Goal: Transaction & Acquisition: Purchase product/service

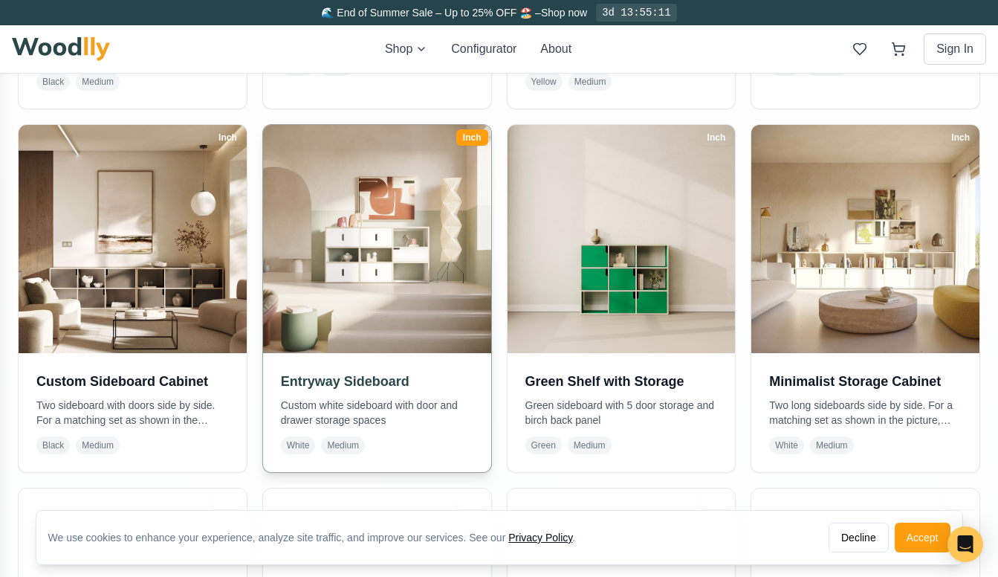
scroll to position [647, 0]
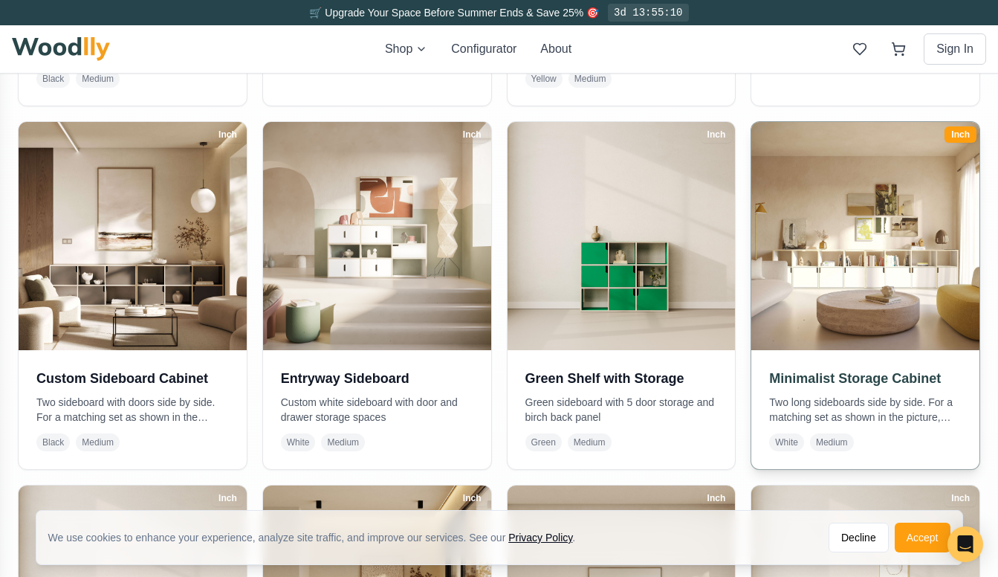
click at [869, 279] on img at bounding box center [865, 235] width 239 height 239
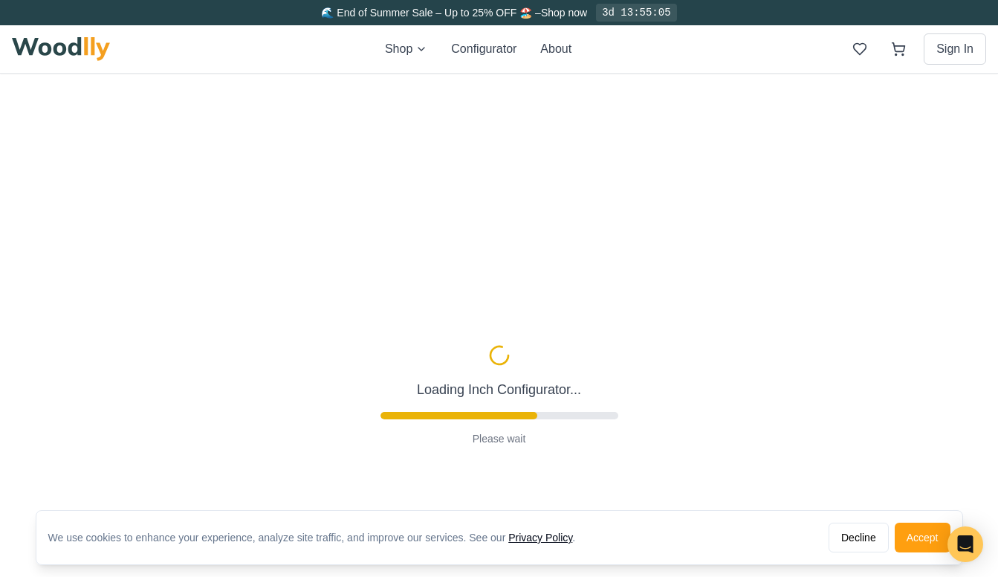
type input "72"
type input "2"
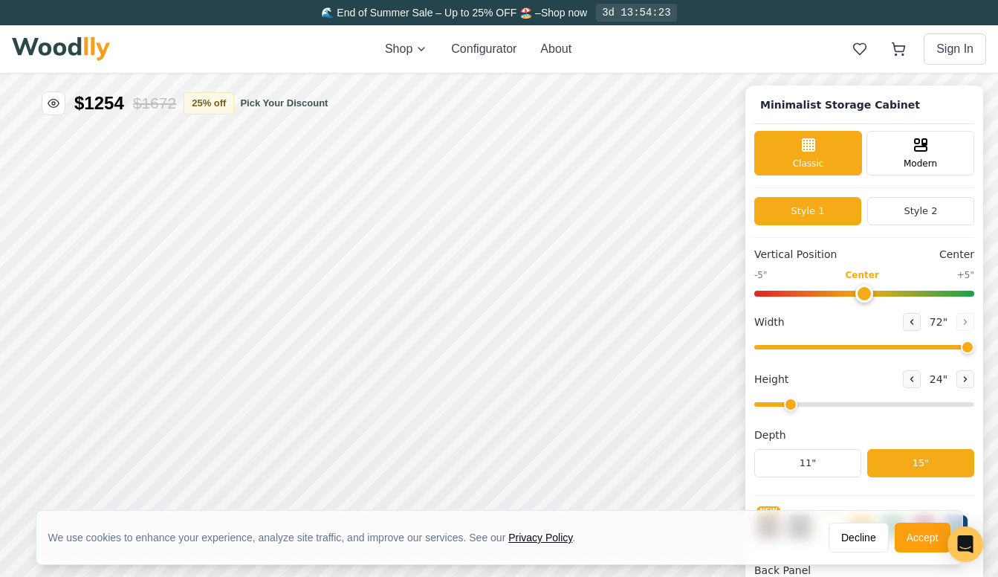
drag, startPoint x: 863, startPoint y: 291, endPoint x: 853, endPoint y: 292, distance: 9.8
click at [853, 292] on input "range" at bounding box center [864, 294] width 220 height 6
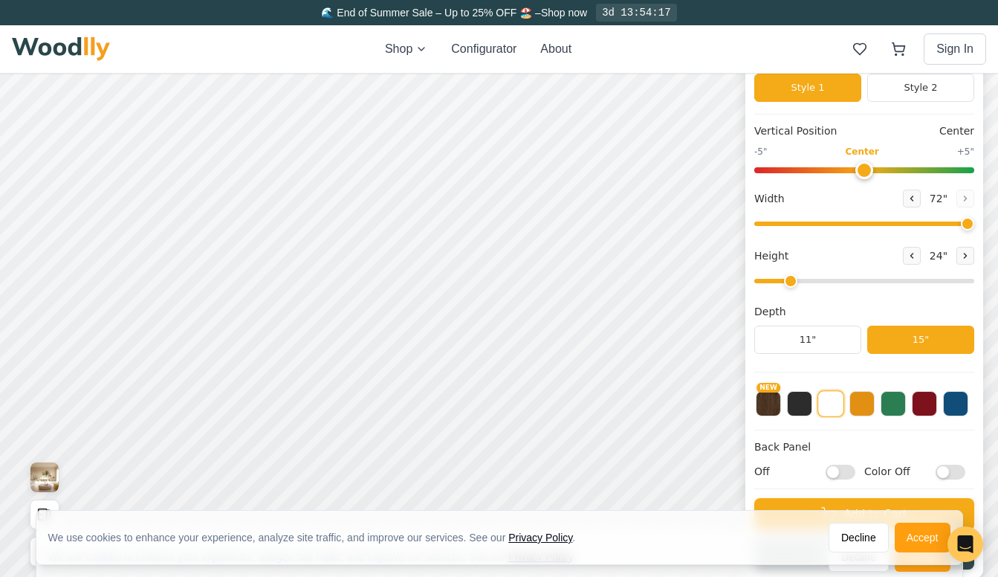
scroll to position [4, 0]
click at [926, 404] on button at bounding box center [924, 402] width 25 height 25
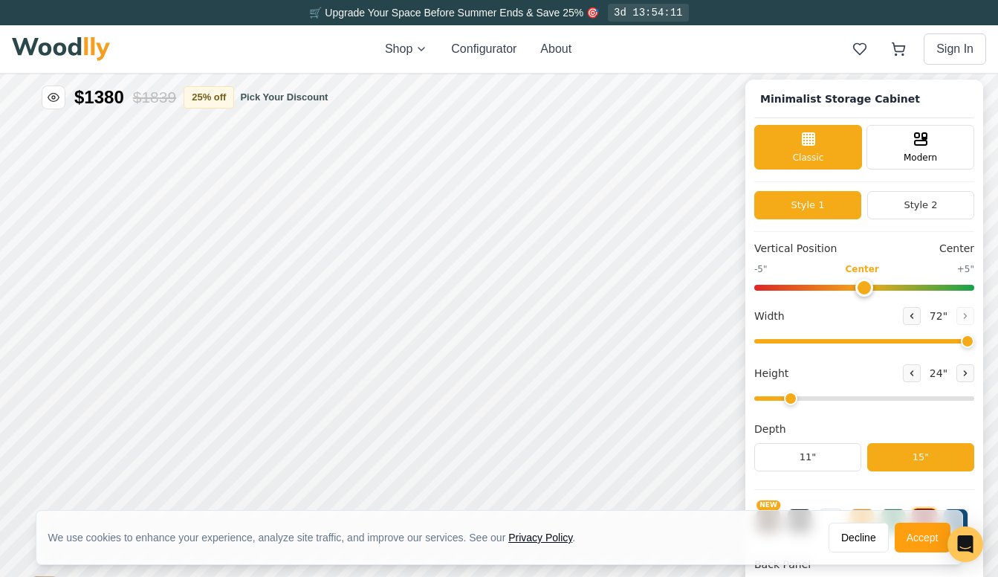
scroll to position [0, 0]
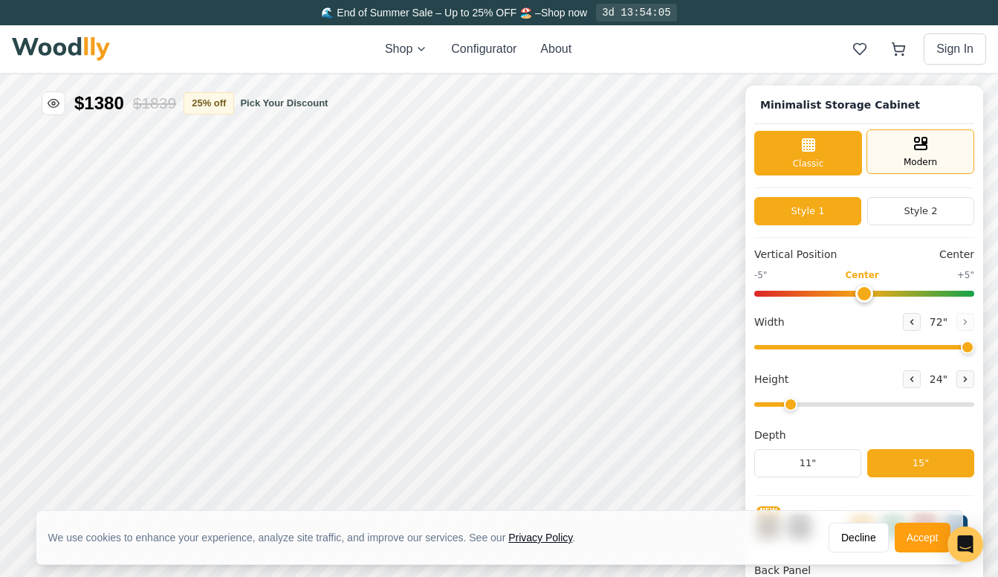
click at [914, 139] on icon at bounding box center [921, 144] width 18 height 18
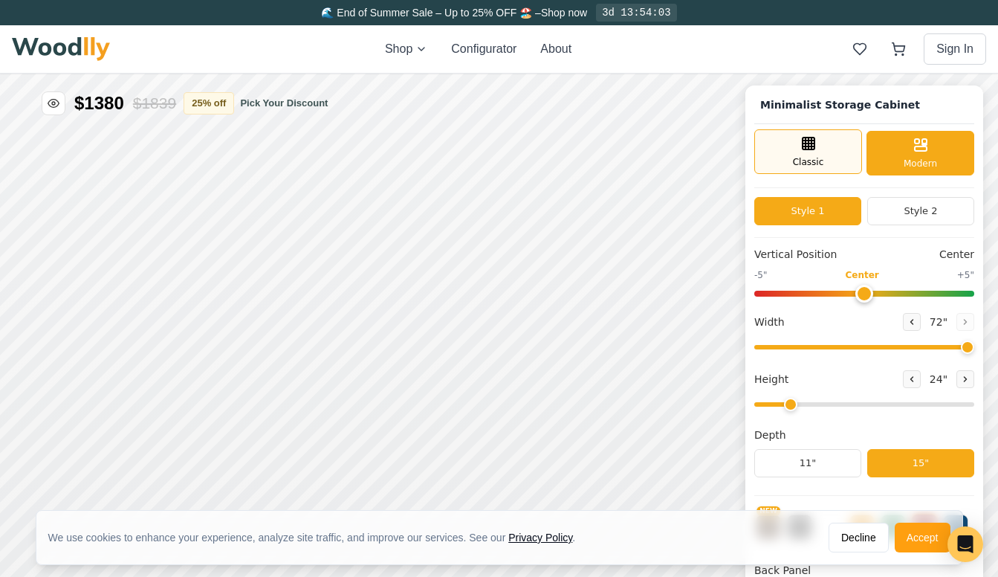
click at [841, 150] on div "Classic" at bounding box center [808, 151] width 108 height 45
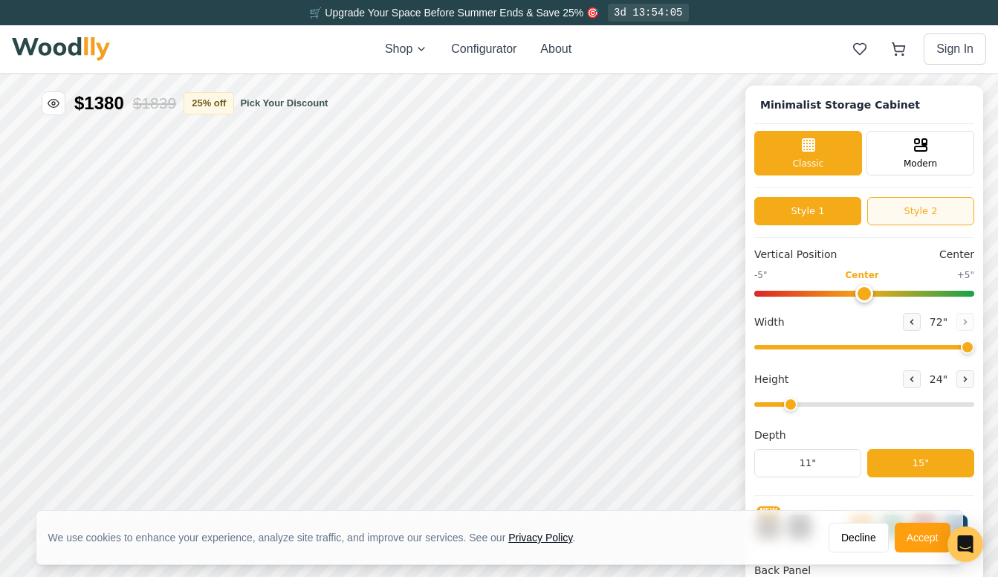
click at [907, 217] on button "Style 2" at bounding box center [920, 211] width 107 height 28
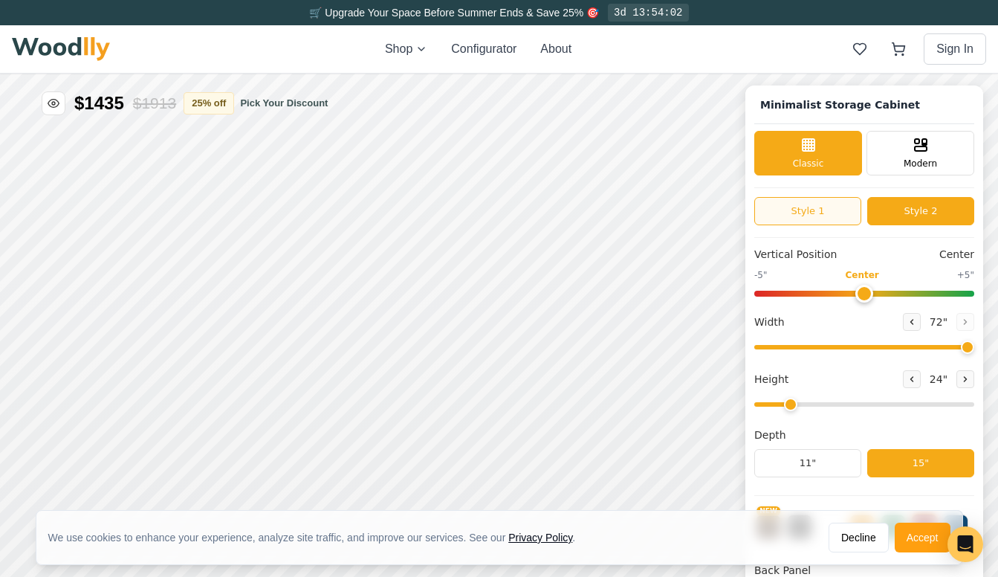
click at [827, 216] on button "Style 1" at bounding box center [807, 211] width 107 height 28
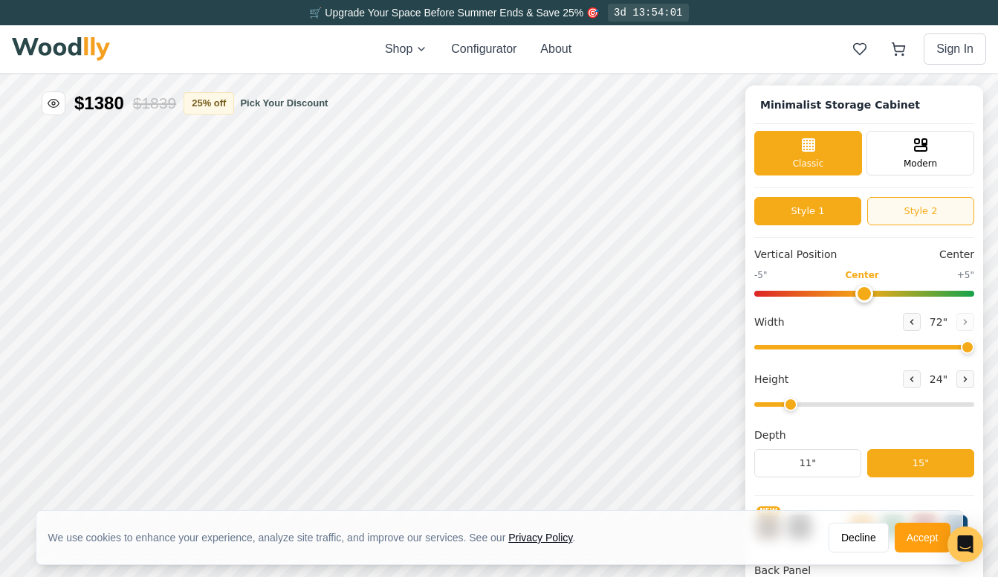
click at [901, 222] on button "Style 2" at bounding box center [920, 211] width 107 height 28
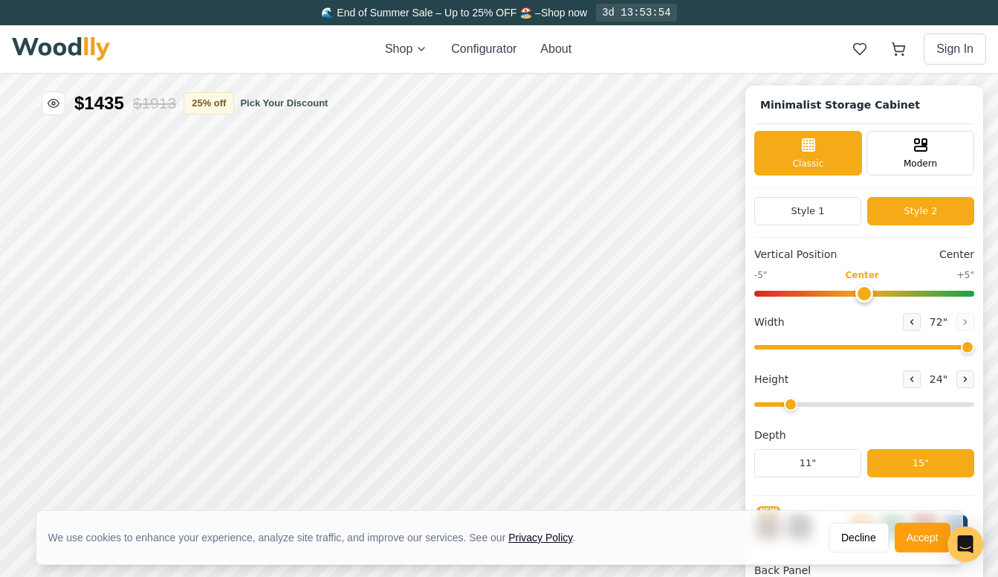
scroll to position [4, 0]
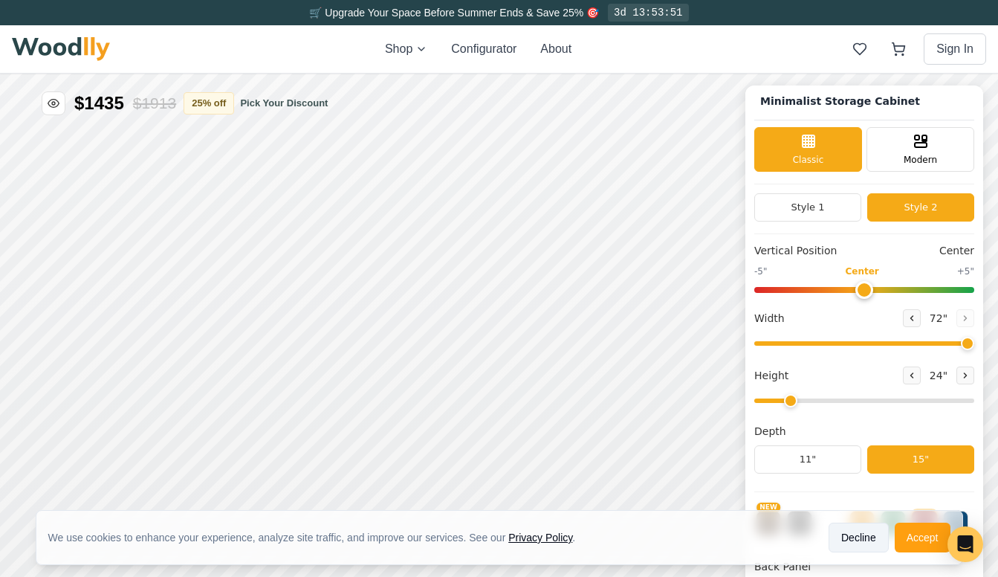
click at [846, 537] on button "Decline" at bounding box center [859, 538] width 60 height 30
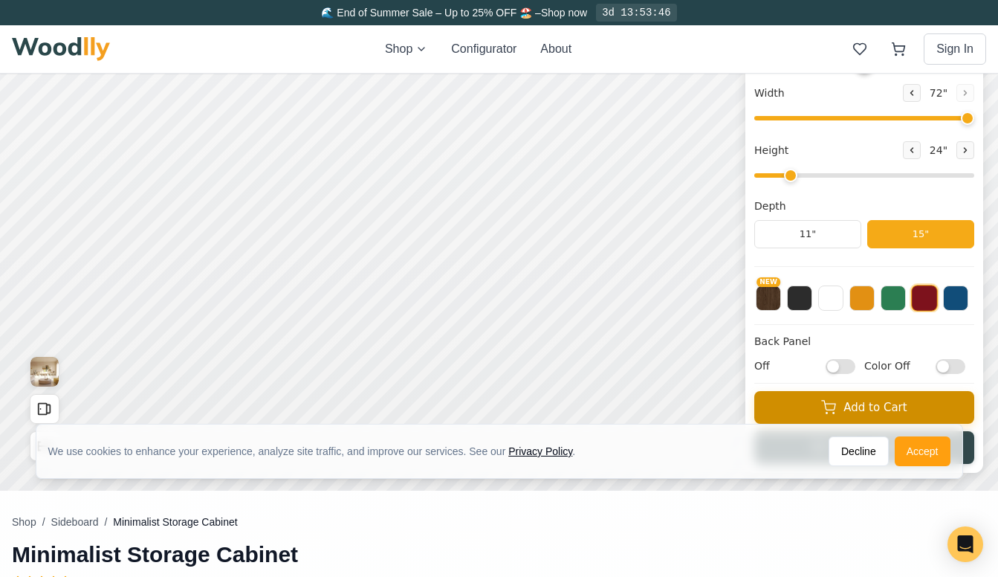
scroll to position [228, 0]
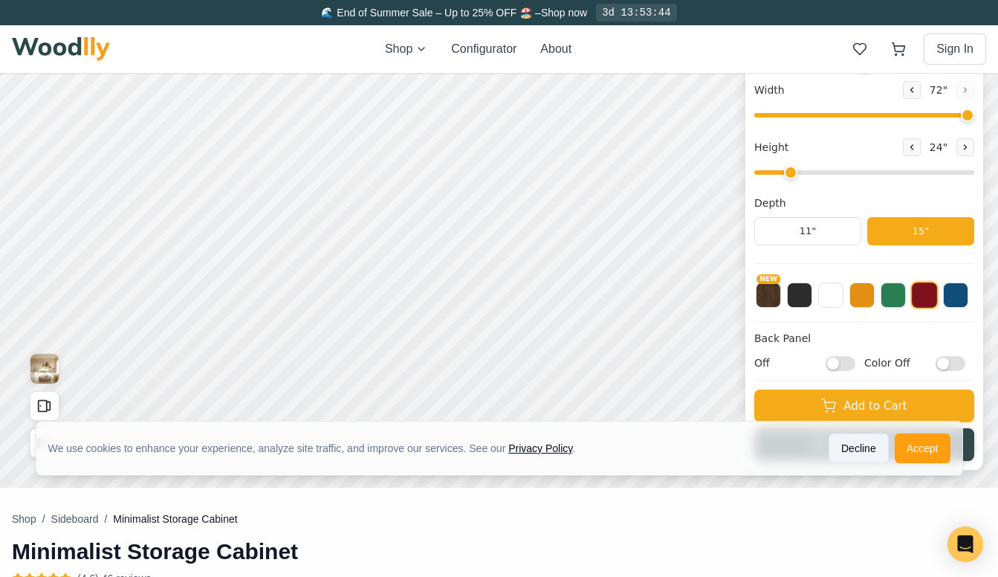
click at [847, 436] on button "Decline" at bounding box center [859, 448] width 60 height 30
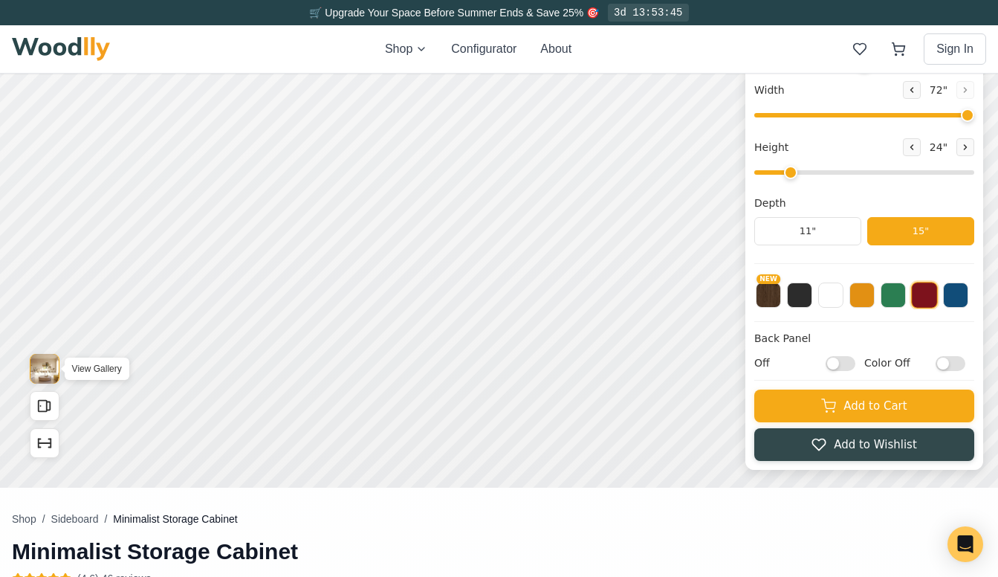
click at [42, 370] on img "View Gallery" at bounding box center [44, 369] width 28 height 30
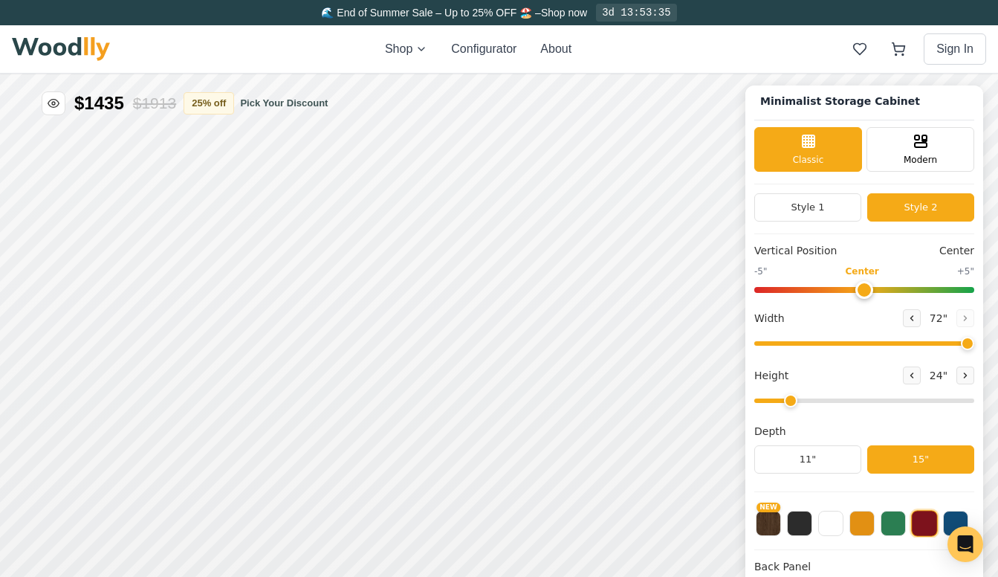
scroll to position [0, 0]
click at [218, 100] on button "25 % off" at bounding box center [209, 102] width 51 height 22
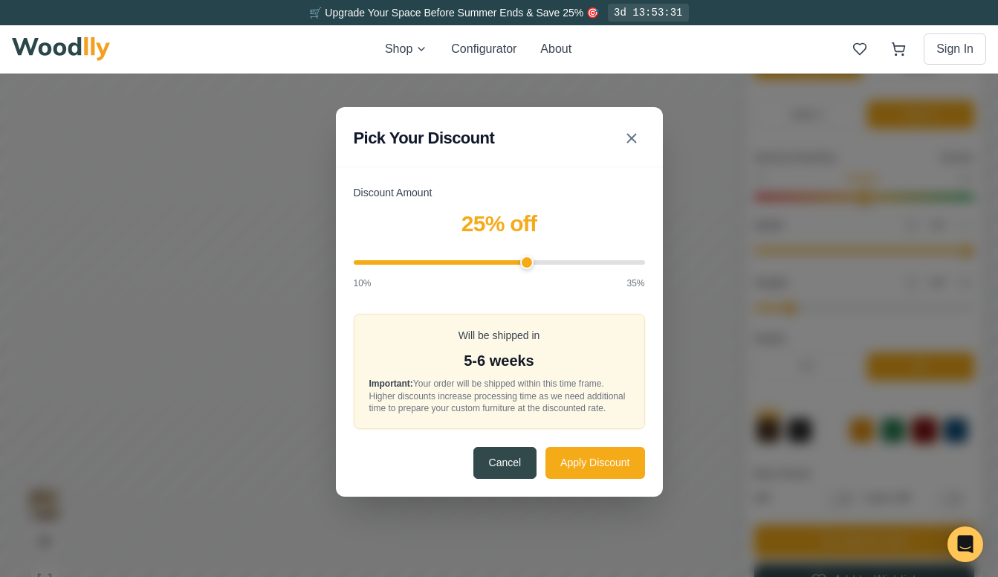
scroll to position [94, 0]
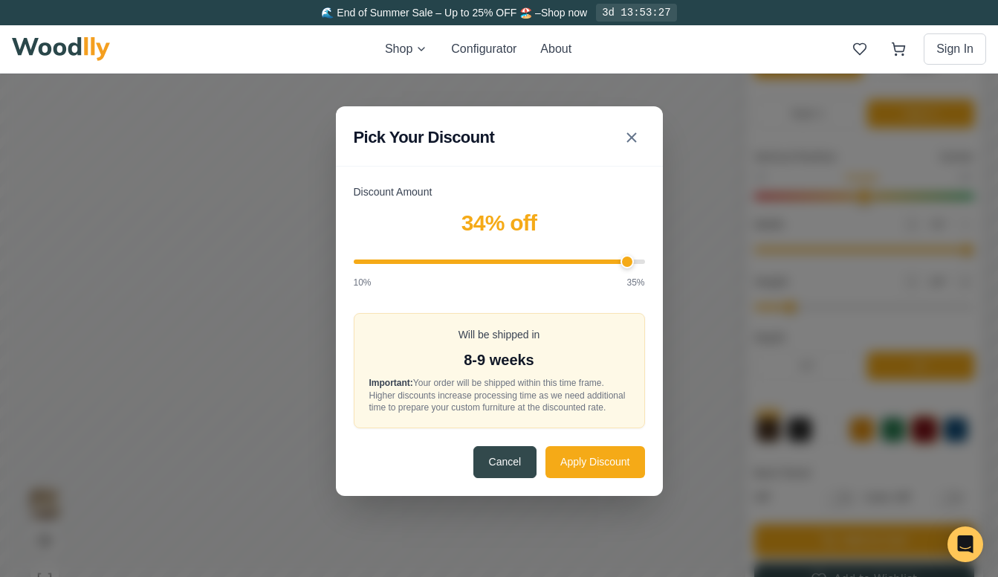
type input "35"
drag, startPoint x: 524, startPoint y: 253, endPoint x: 668, endPoint y: 258, distance: 143.5
click at [668, 258] on div "Pick Your Discount Discount Amount 35 % off 10% 35% Will be shipped in 8-9 week…" at bounding box center [499, 301] width 998 height 642
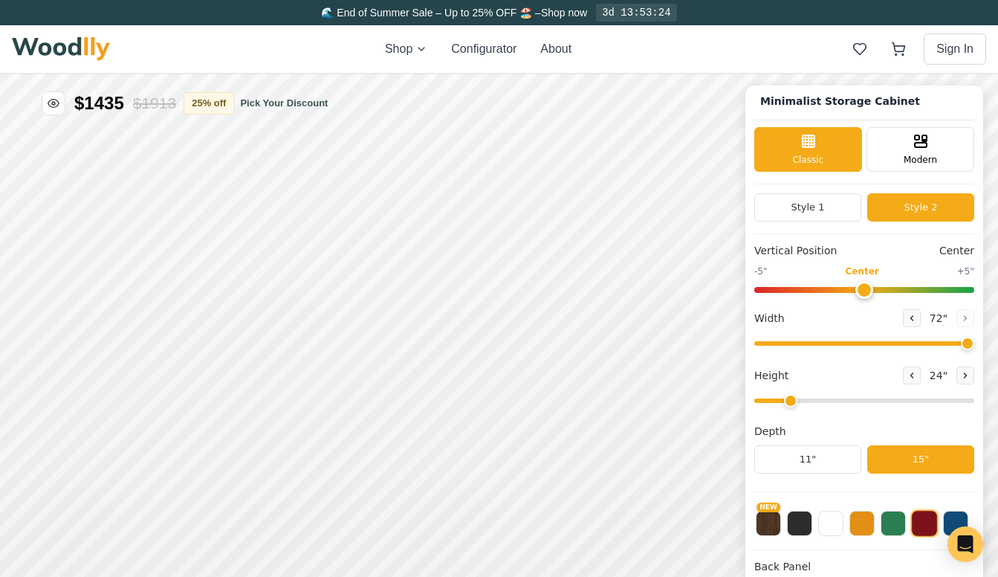
scroll to position [0, 0]
click at [206, 101] on button "25 % off" at bounding box center [209, 102] width 51 height 22
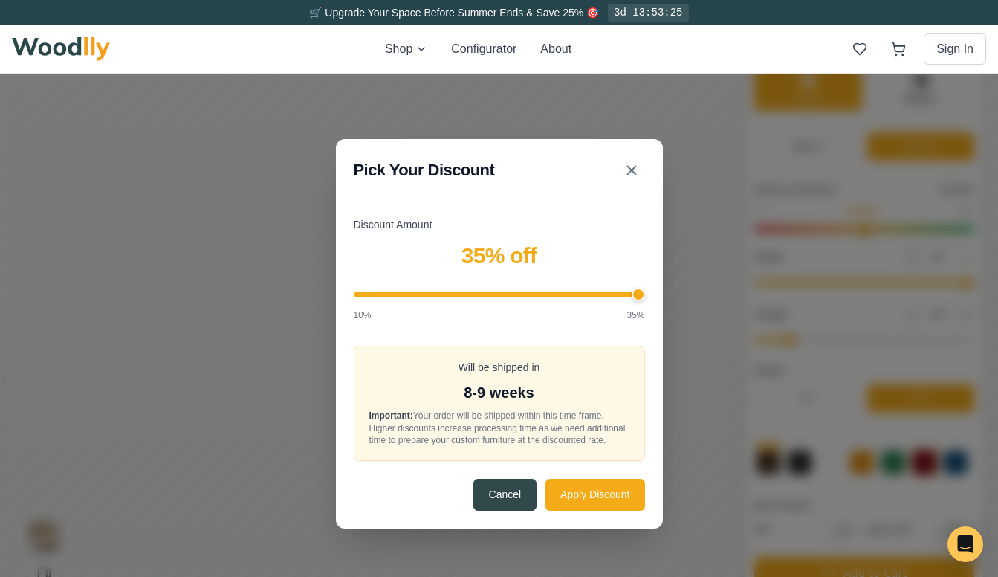
scroll to position [70, 0]
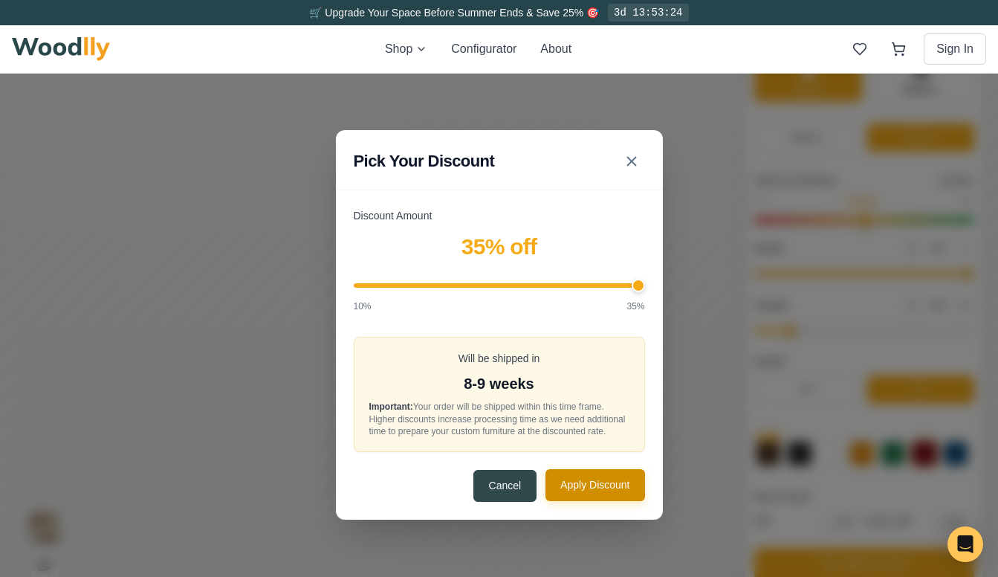
click at [595, 501] on button "Apply Discount" at bounding box center [595, 485] width 99 height 32
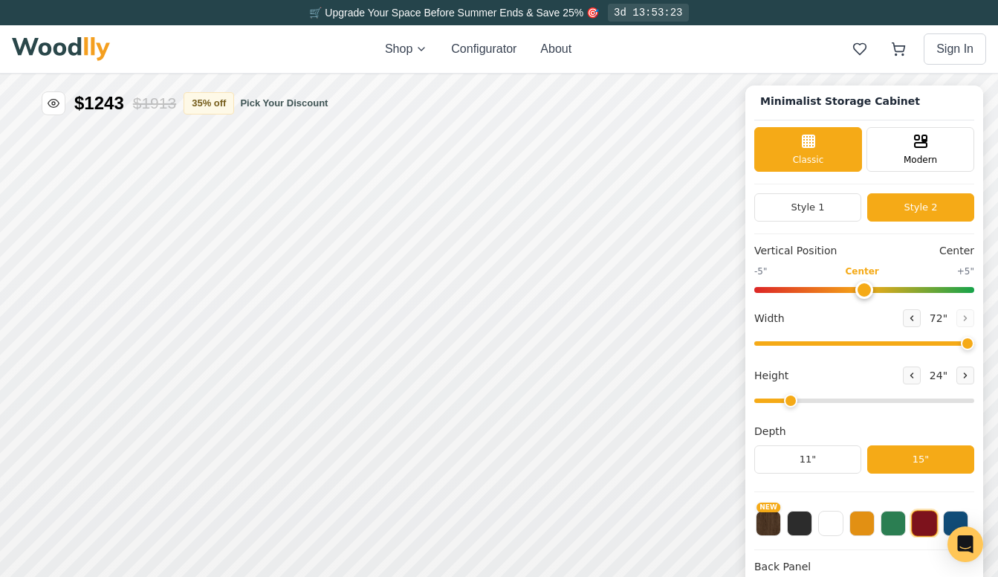
scroll to position [0, 0]
click at [286, 4] on div "🌊 End of Summer Sale – Up to 25% OFF 🏖️ – Shop now 3d 13:42:17" at bounding box center [499, 12] width 998 height 25
